Goal: Transaction & Acquisition: Register for event/course

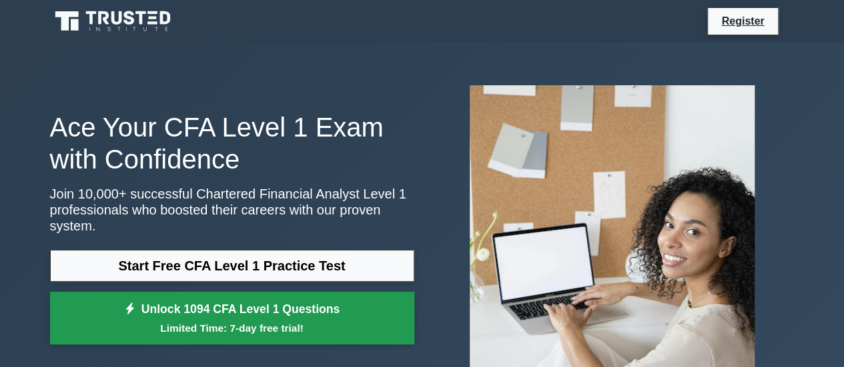
click at [282, 292] on link "Unlock 1094 CFA Level 1 Questions Limited Time: 7-day free trial!" at bounding box center [232, 318] width 364 height 53
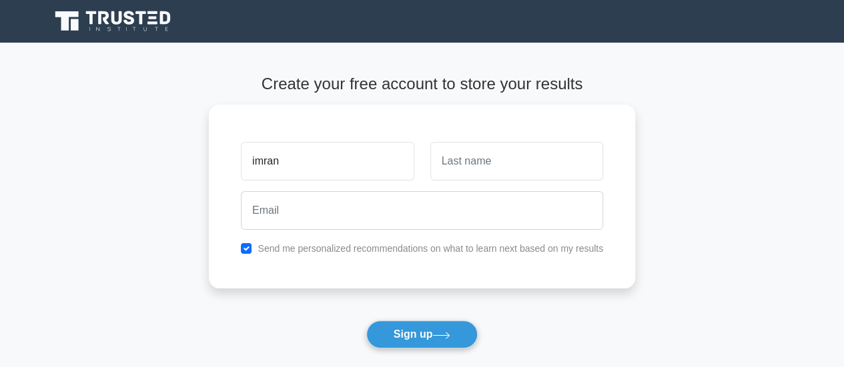
type input "imran"
type input "out"
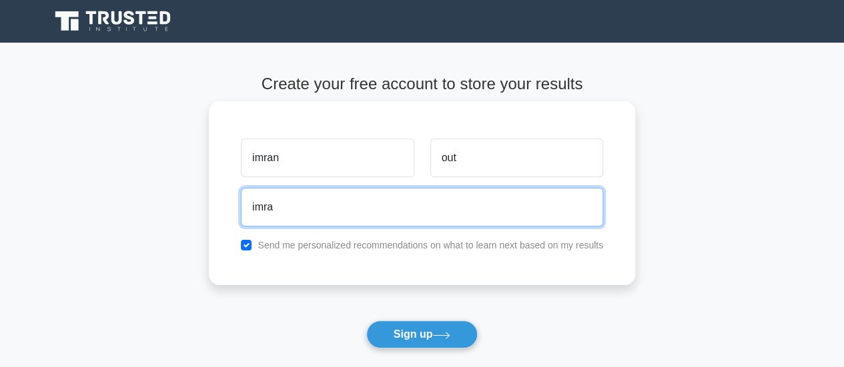
type input "imranoutstation@yahoo.com"
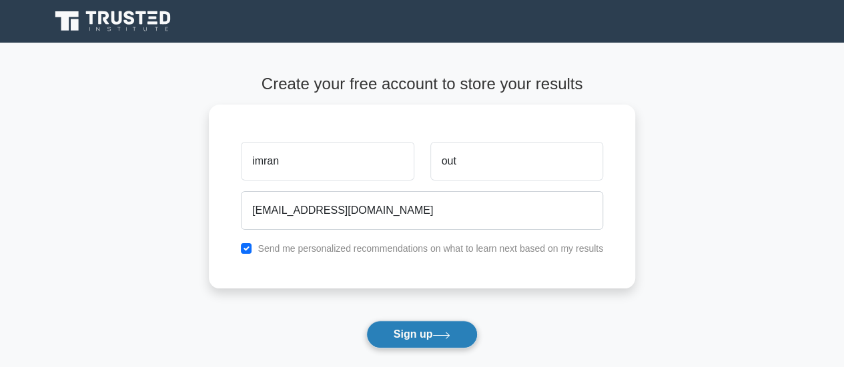
click at [437, 335] on icon at bounding box center [441, 335] width 18 height 7
